Goal: Task Accomplishment & Management: Complete application form

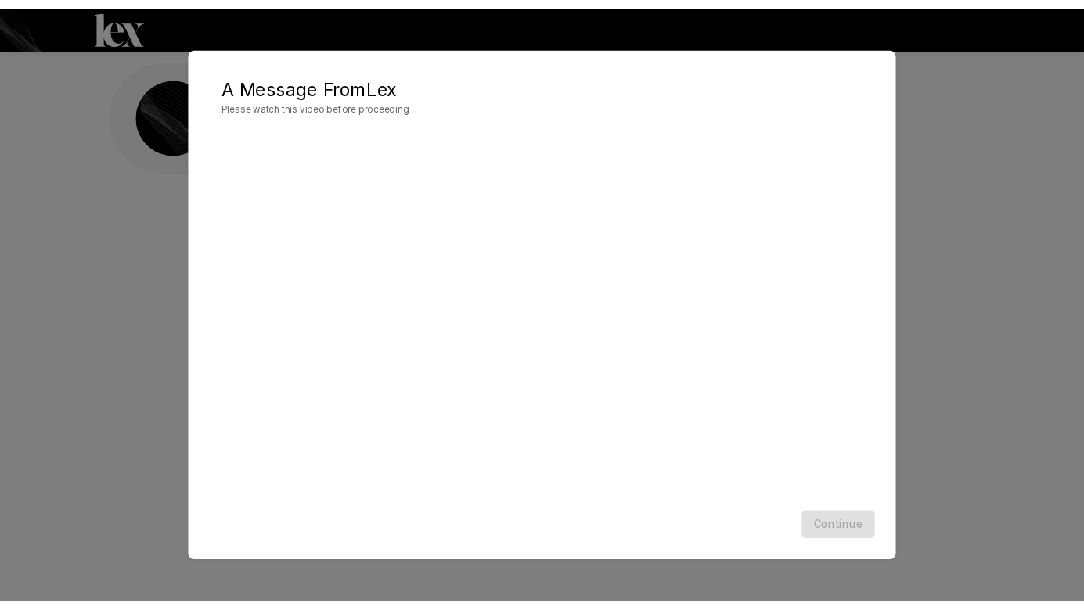
scroll to position [1, 0]
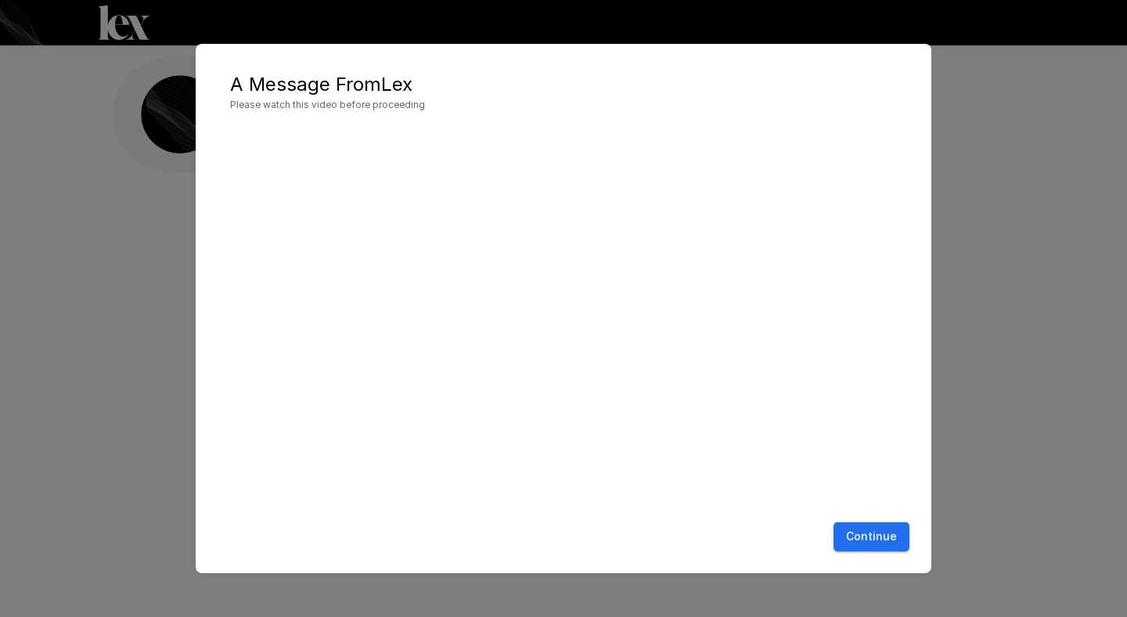
click at [855, 540] on button "Continue" at bounding box center [871, 536] width 76 height 29
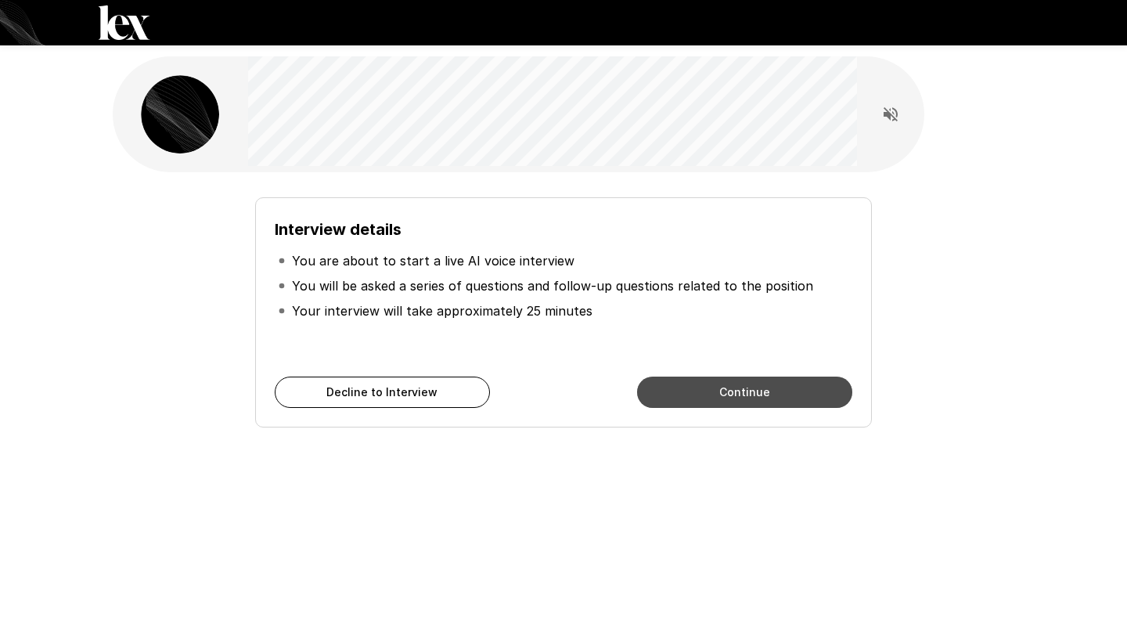
click at [689, 404] on button "Continue" at bounding box center [744, 391] width 215 height 31
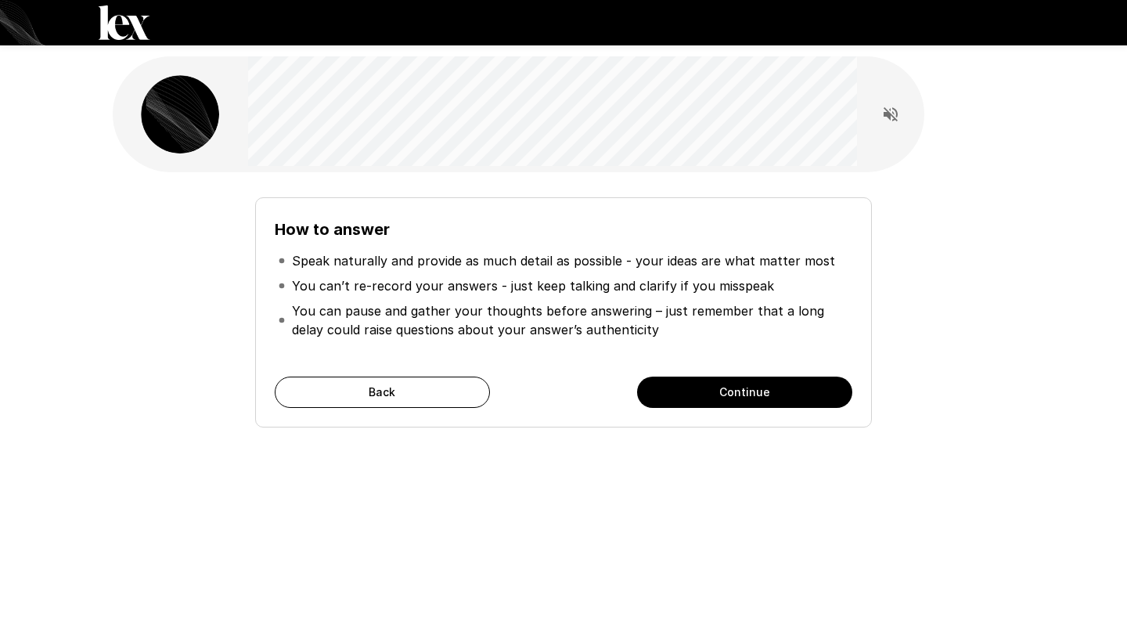
click at [774, 397] on button "Continue" at bounding box center [744, 391] width 215 height 31
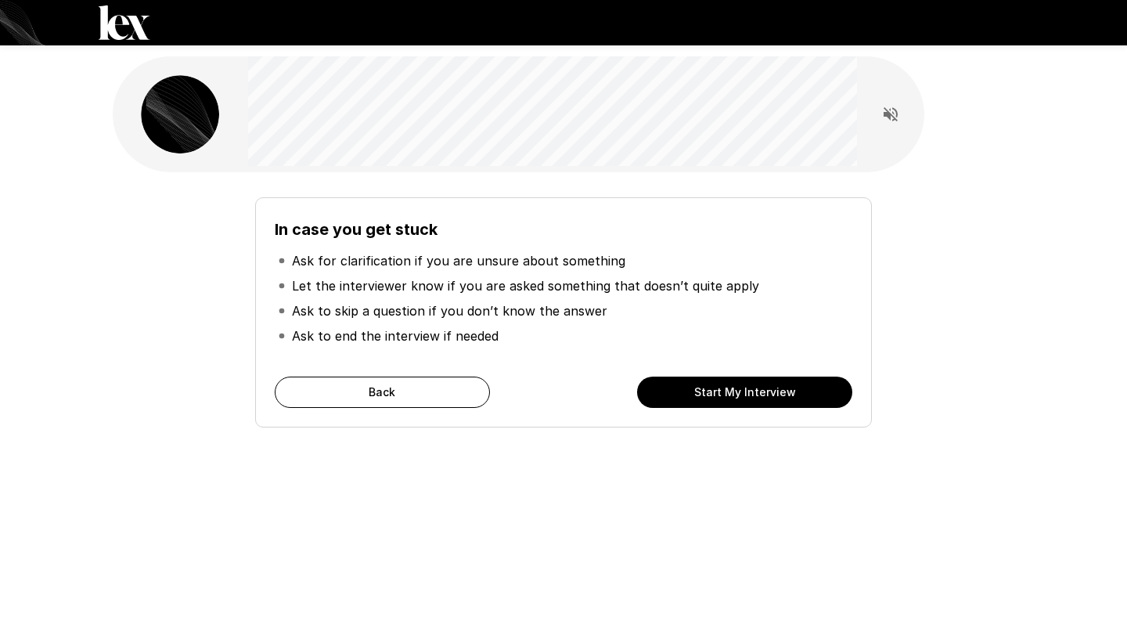
click at [414, 387] on button "Back" at bounding box center [382, 391] width 215 height 31
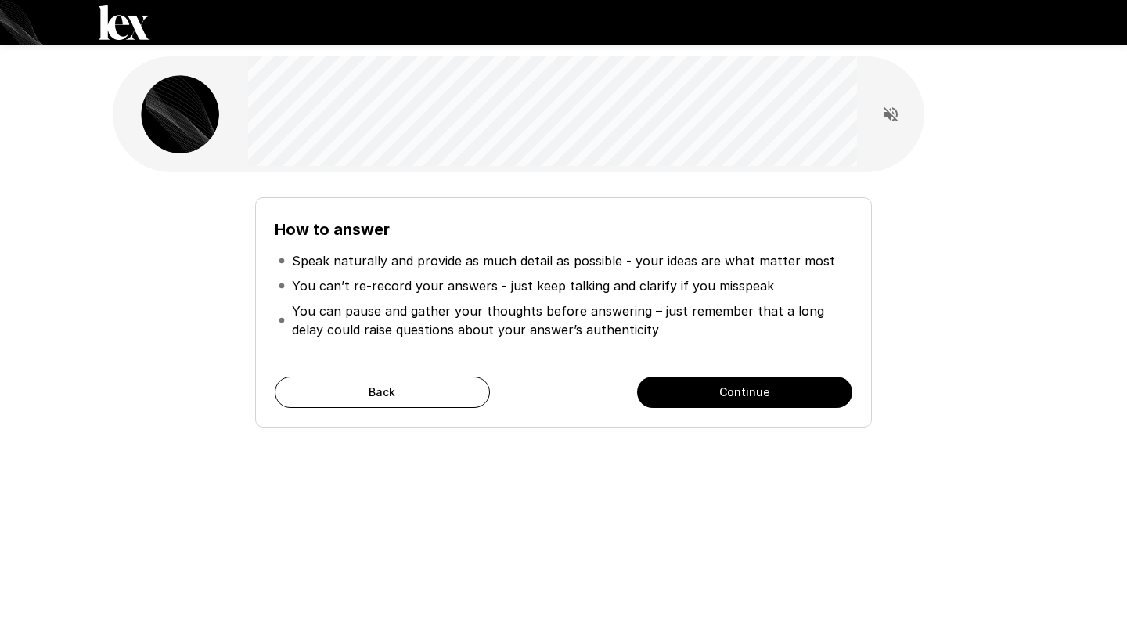
click at [766, 397] on button "Continue" at bounding box center [744, 391] width 215 height 31
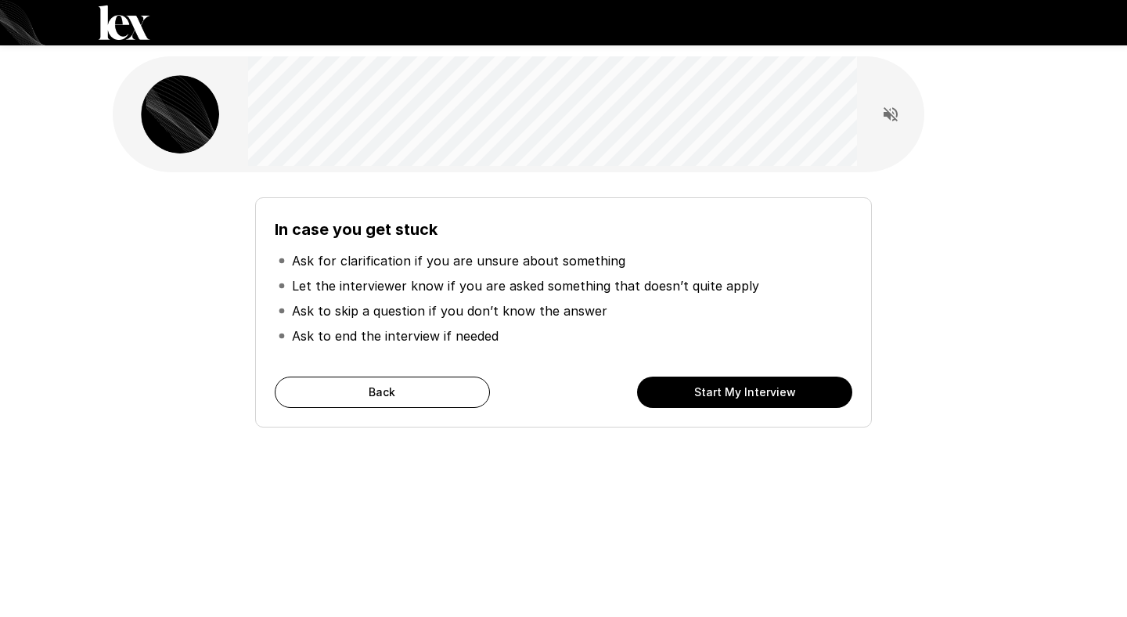
click at [724, 391] on button "Start My Interview" at bounding box center [744, 391] width 215 height 31
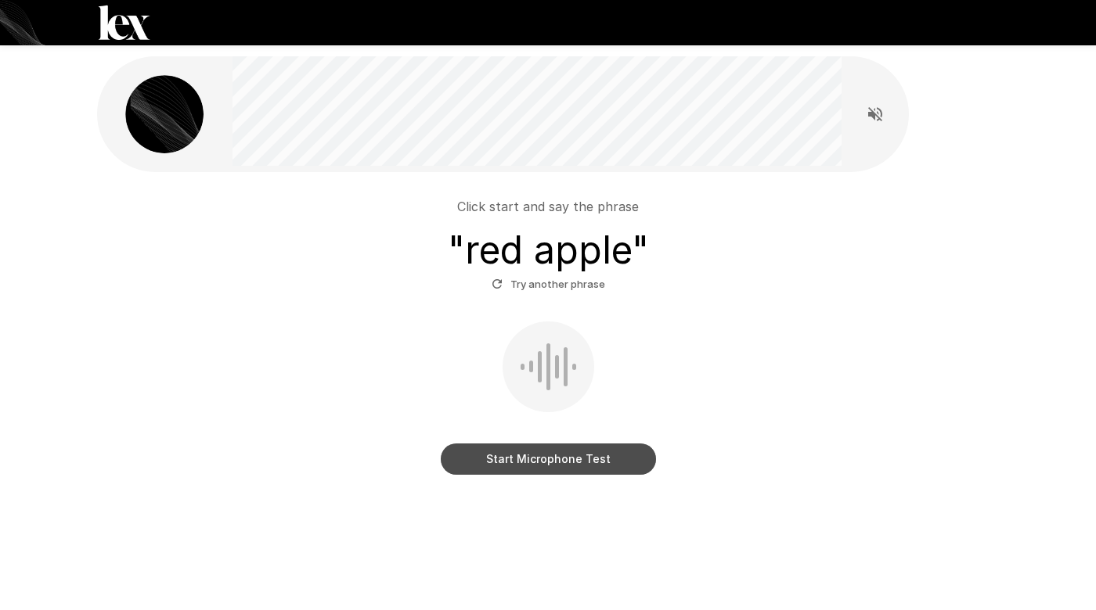
click at [551, 455] on button "Start Microphone Test" at bounding box center [548, 459] width 215 height 31
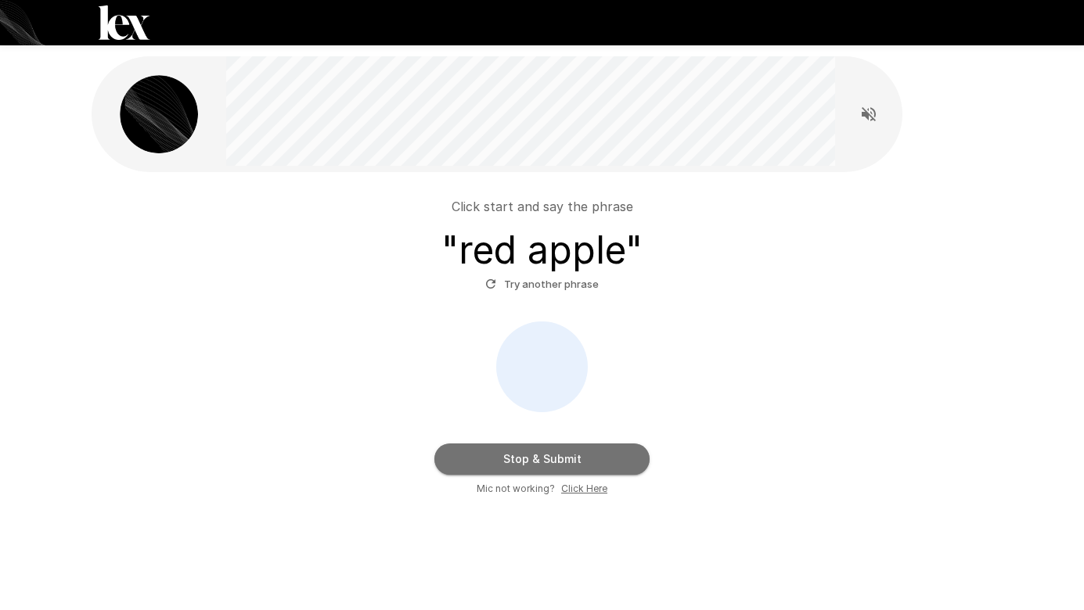
click at [570, 459] on button "Stop & Submit" at bounding box center [541, 459] width 215 height 31
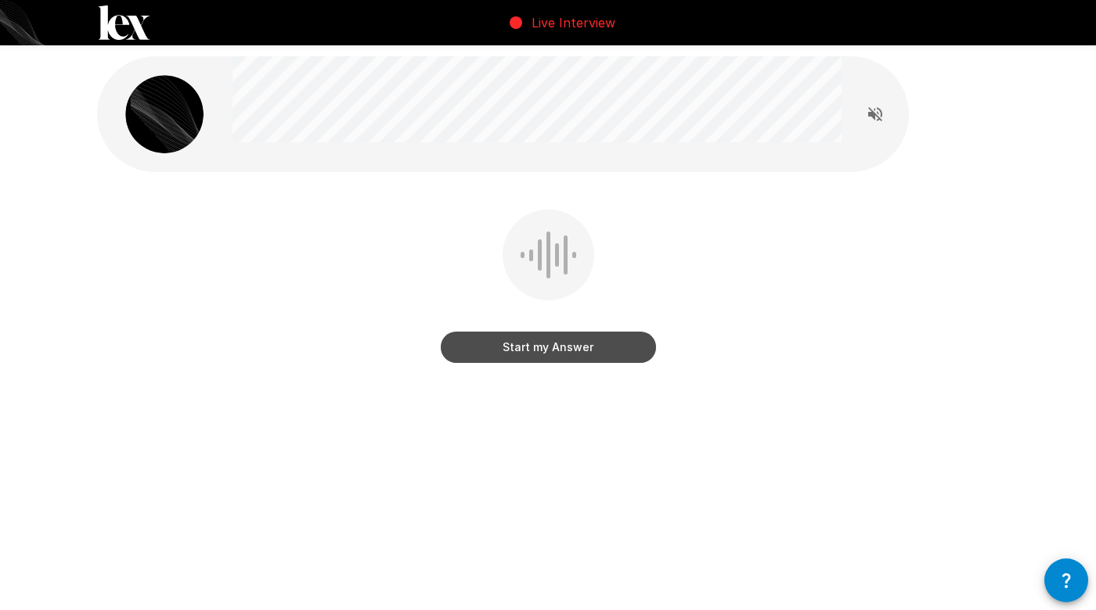
click at [546, 351] on button "Start my Answer" at bounding box center [548, 347] width 215 height 31
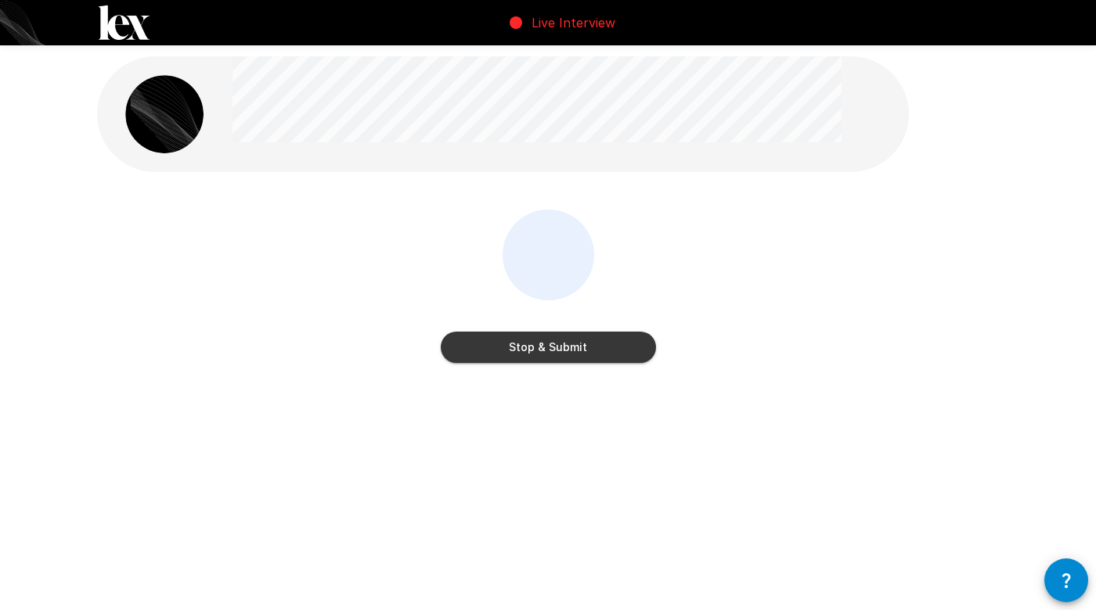
click at [546, 351] on button "Stop & Submit" at bounding box center [548, 347] width 215 height 31
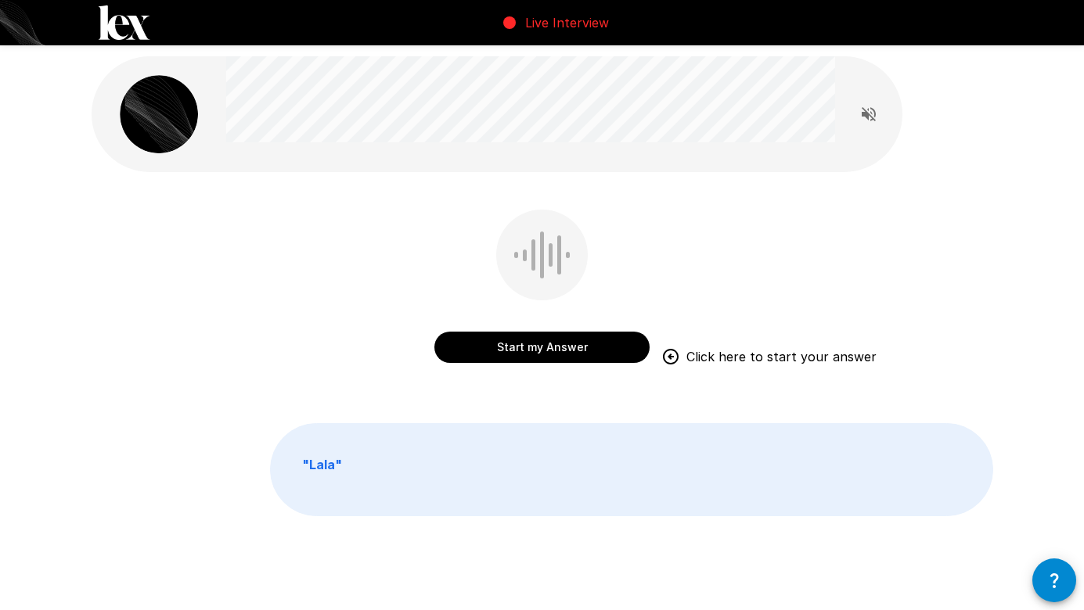
click at [543, 340] on button "Start my Answer" at bounding box center [541, 347] width 215 height 31
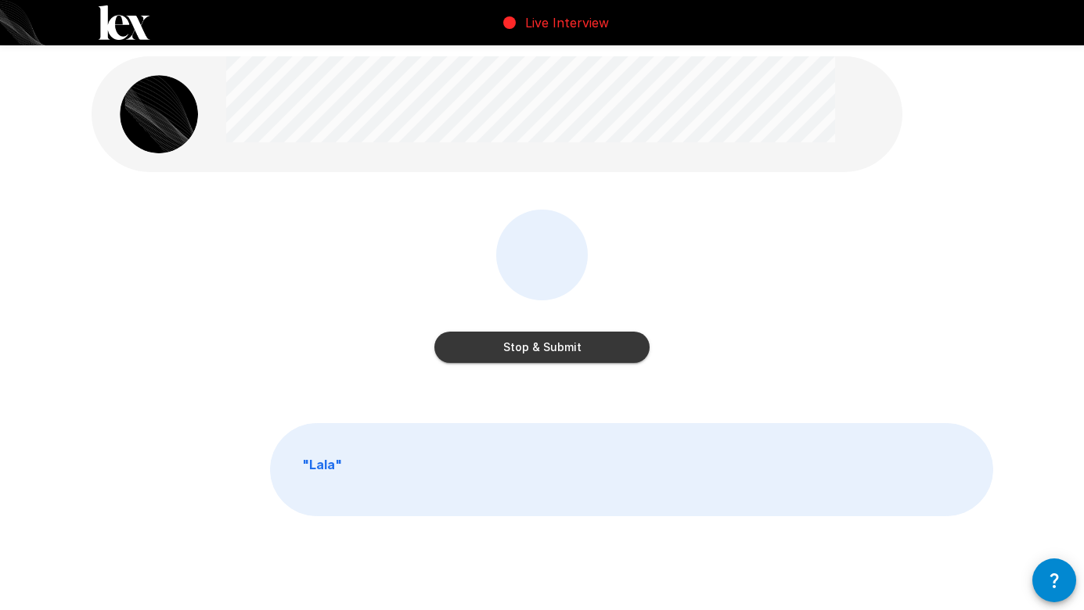
click at [543, 340] on button "Stop & Submit" at bounding box center [541, 347] width 215 height 31
